Goal: Transaction & Acquisition: Purchase product/service

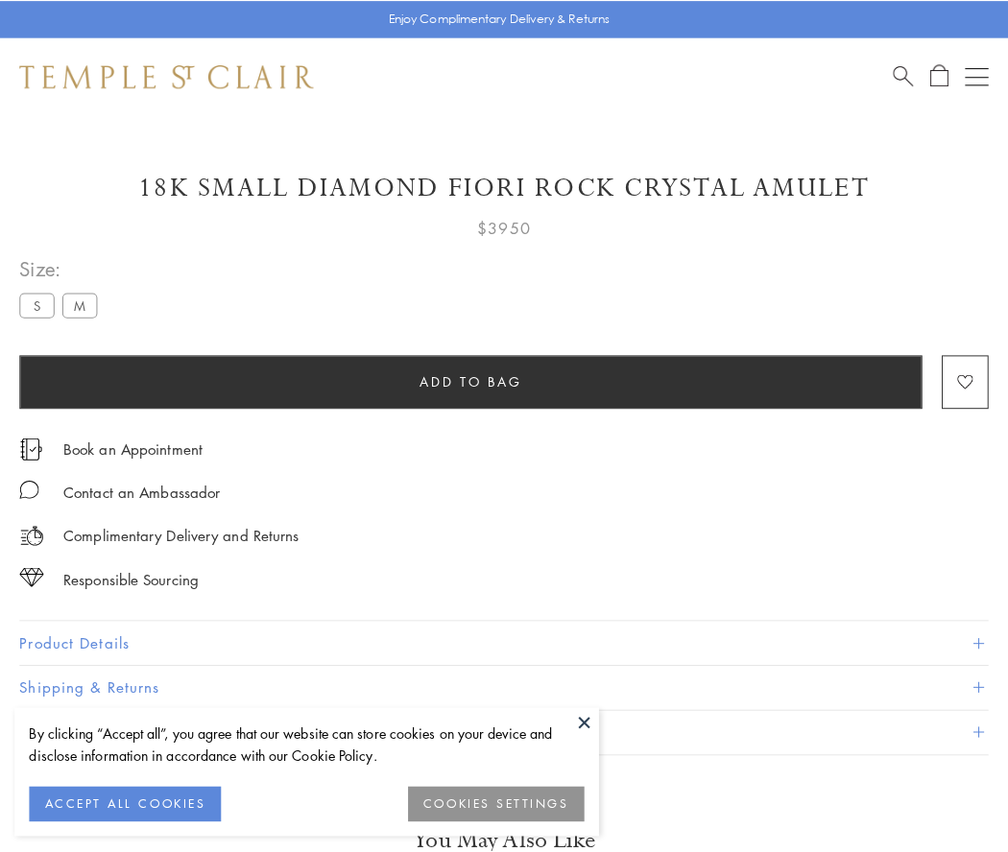
scroll to position [18, 0]
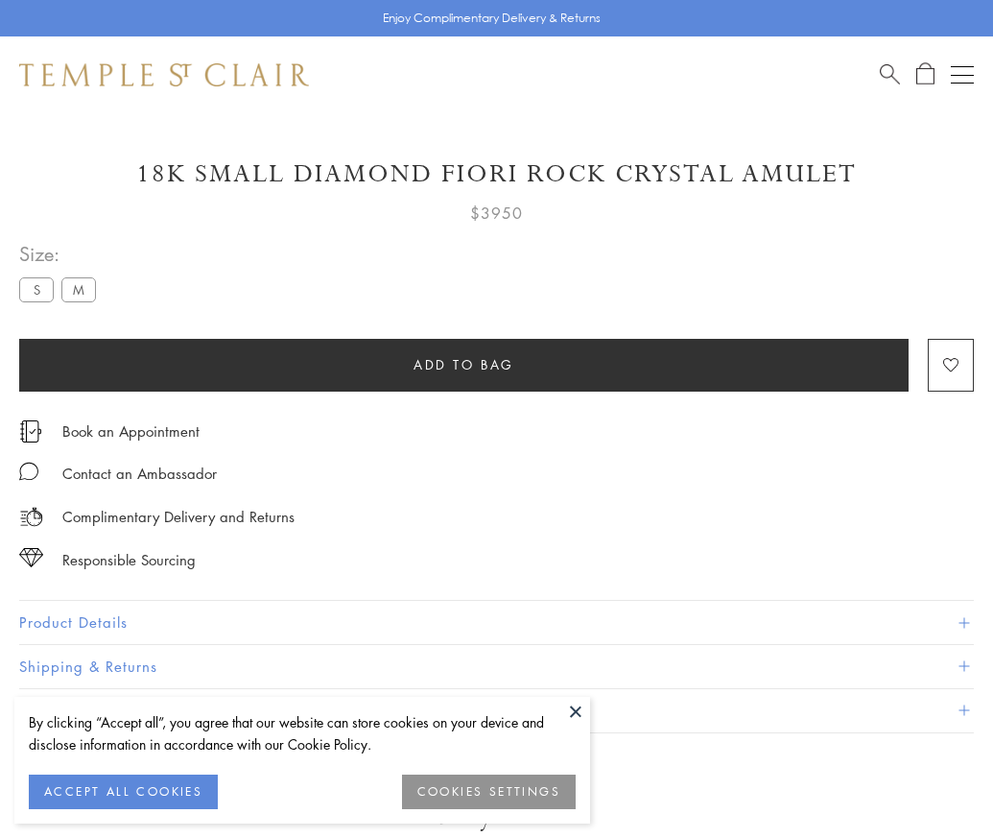
click at [464, 364] on span "Add to bag" at bounding box center [464, 364] width 101 height 21
